Goal: Task Accomplishment & Management: Manage account settings

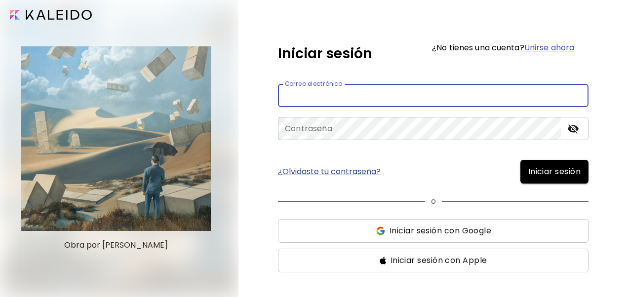
click at [332, 105] on input "email" at bounding box center [433, 95] width 311 height 23
type input "**"
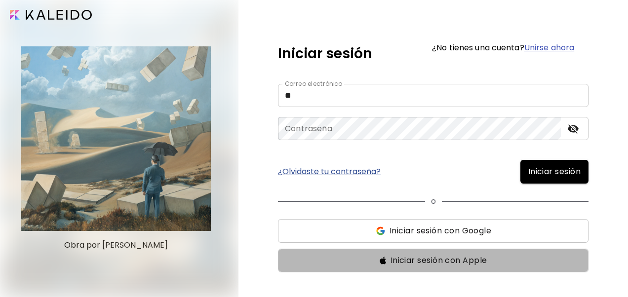
click at [422, 263] on span "Iniciar sesión con Apple" at bounding box center [438, 261] width 97 height 12
